Goal: Book appointment/travel/reservation

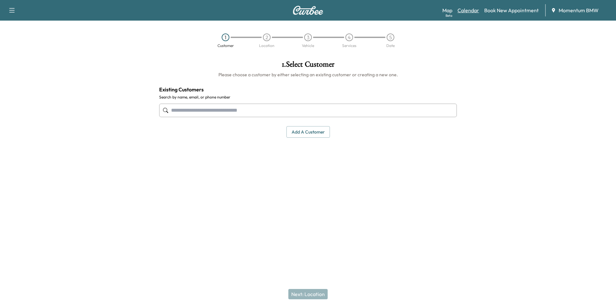
click at [470, 10] on link "Calendar" at bounding box center [468, 10] width 22 height 8
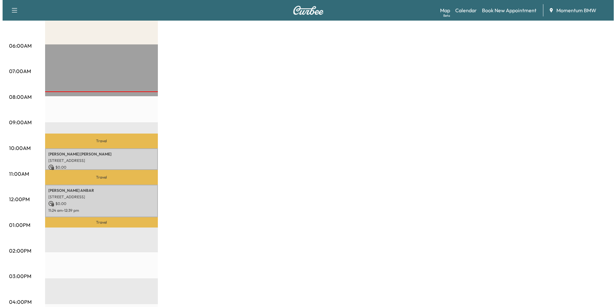
scroll to position [129, 0]
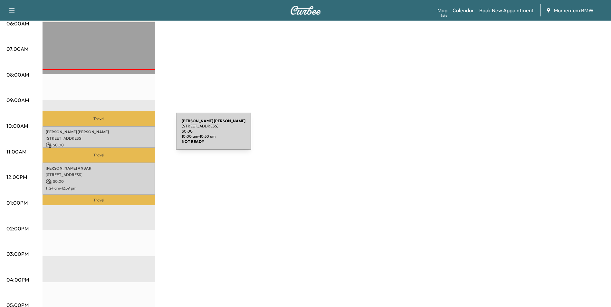
click at [128, 136] on p "[STREET_ADDRESS]" at bounding box center [99, 138] width 106 height 5
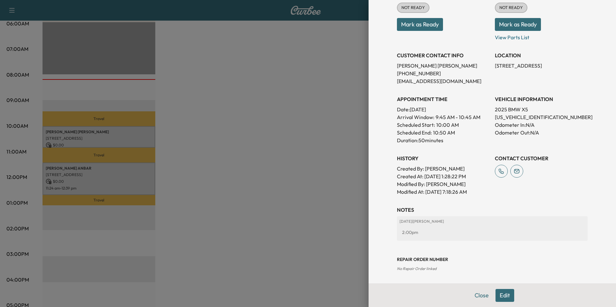
scroll to position [90, 0]
click at [474, 297] on button "Close" at bounding box center [481, 295] width 23 height 13
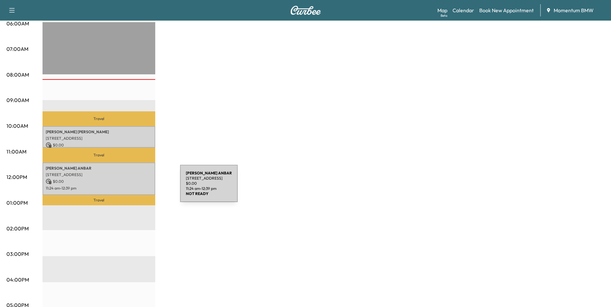
click at [132, 187] on p "11:24 am - 12:39 pm" at bounding box center [99, 188] width 106 height 5
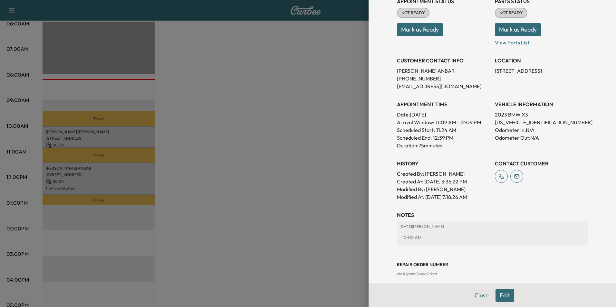
scroll to position [97, 0]
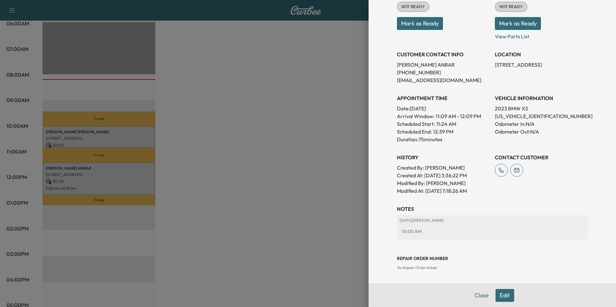
drag, startPoint x: 555, startPoint y: 63, endPoint x: 490, endPoint y: 65, distance: 64.7
click at [495, 65] on p "[STREET_ADDRESS]" at bounding box center [541, 65] width 93 height 8
drag, startPoint x: 490, startPoint y: 65, endPoint x: 526, endPoint y: 65, distance: 36.1
copy p "[STREET_ADDRESS]"
